Goal: Task Accomplishment & Management: Use online tool/utility

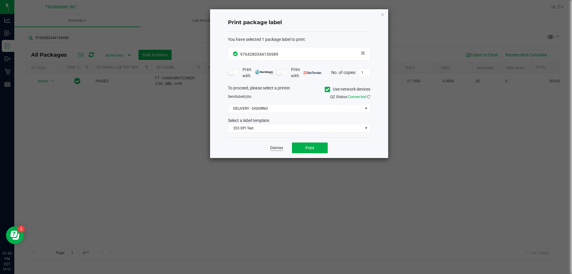
click at [273, 150] on link "Dismiss" at bounding box center [276, 147] width 13 height 5
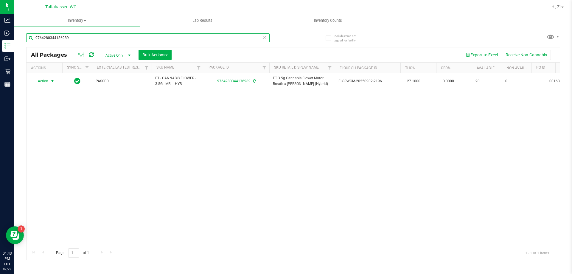
click at [185, 38] on input "9764280344136989" at bounding box center [147, 37] width 243 height 9
type input "1795608047800333"
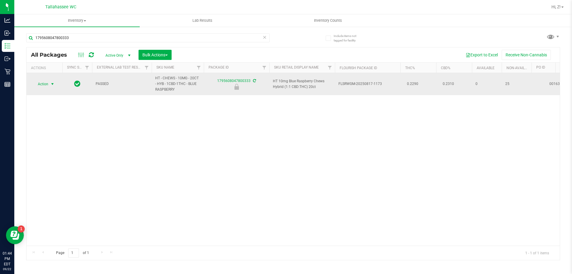
click at [46, 85] on span "Action" at bounding box center [40, 84] width 16 height 8
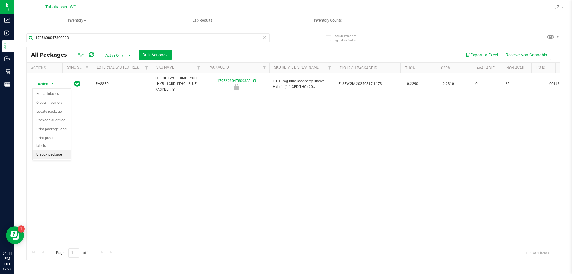
click at [59, 150] on li "Unlock package" at bounding box center [52, 154] width 38 height 9
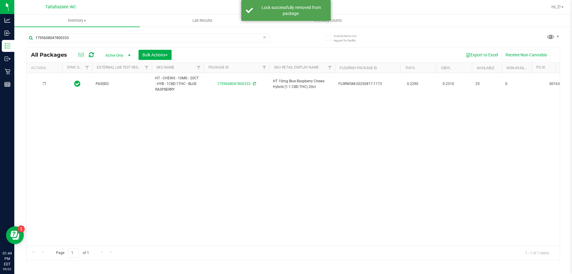
type input "[DATE]"
click at [48, 84] on span "Action" at bounding box center [40, 84] width 16 height 8
click at [73, 156] on li "Print package label" at bounding box center [56, 155] width 46 height 9
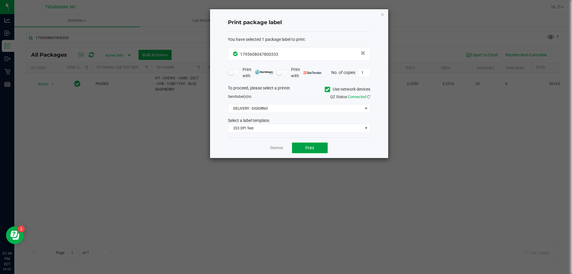
click at [309, 149] on span "Print" at bounding box center [309, 147] width 9 height 5
